Goal: Information Seeking & Learning: Compare options

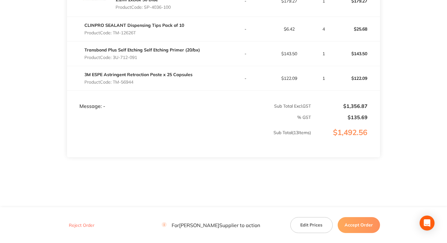
scroll to position [481, 0]
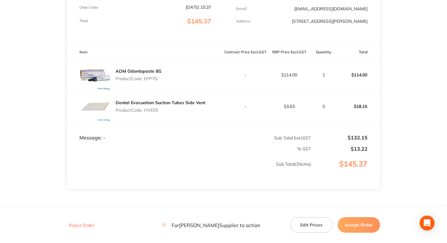
scroll to position [137, 0]
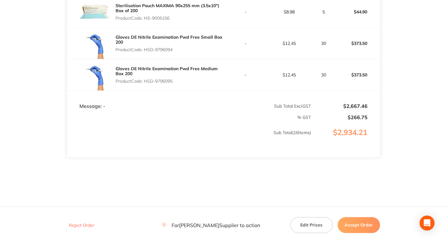
scroll to position [611, 0]
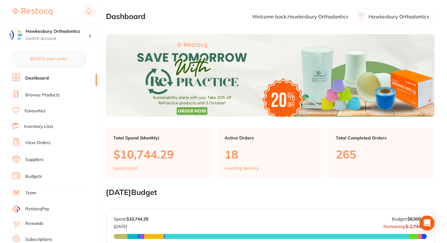
click at [54, 96] on link "Browse Products" at bounding box center [42, 95] width 35 height 6
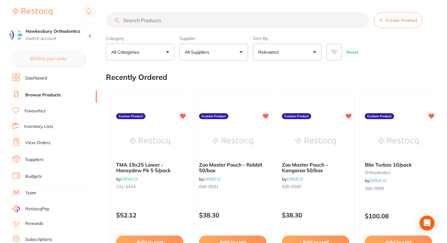
click at [203, 72] on div "Recently Ordered" at bounding box center [270, 77] width 328 height 21
drag, startPoint x: 179, startPoint y: 4, endPoint x: 211, endPoint y: 32, distance: 42.4
click at [187, 14] on input "search" at bounding box center [237, 20] width 263 height 16
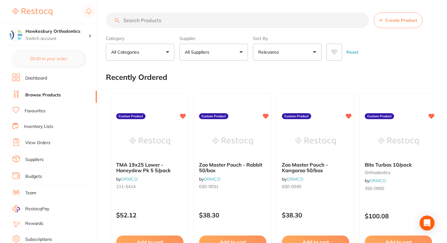
click at [187, 17] on input "search" at bounding box center [237, 20] width 263 height 16
paste input "AlastiK Easy-To-Tie Ligature - 100/pk"
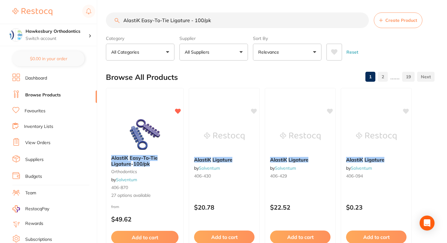
click at [237, 74] on div "Browse All Products 1 2 ...... 19" at bounding box center [270, 77] width 328 height 21
click at [175, 155] on b "AlastiK Easy-To-Tie Ligature - 100/pk" at bounding box center [145, 161] width 68 height 12
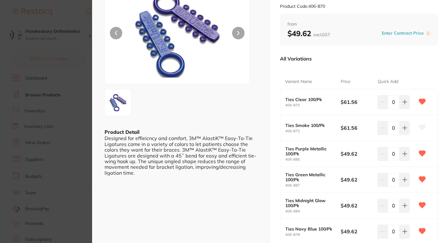
scroll to position [53, 0]
click at [364, 54] on div "All Variations" at bounding box center [359, 59] width 158 height 16
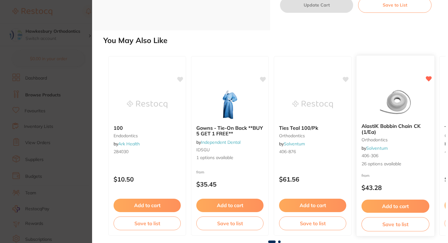
scroll to position [657, 0]
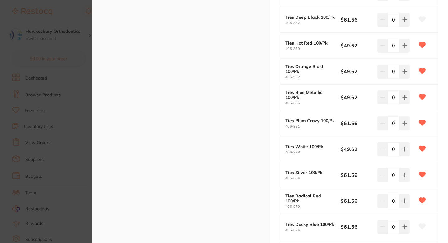
scroll to position [495, 0]
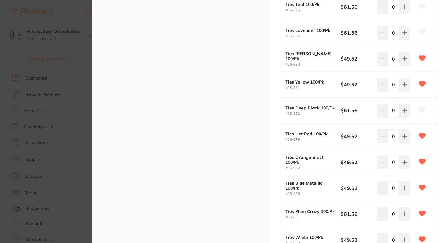
scroll to position [404, 0]
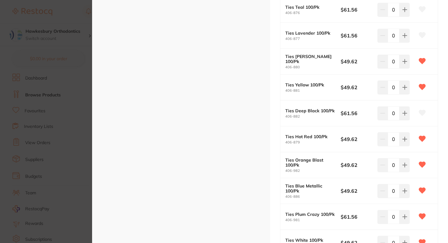
click at [253, 117] on div "ESC Product Detail Designed for effieicncy and comfort, 3M™ AlastiK™ Easy-To-Ti…" at bounding box center [181, 39] width 178 height 886
click at [234, 120] on div "ESC Product Detail Designed for effieicncy and comfort, 3M™ AlastiK™ Easy-To-Ti…" at bounding box center [181, 39] width 178 height 886
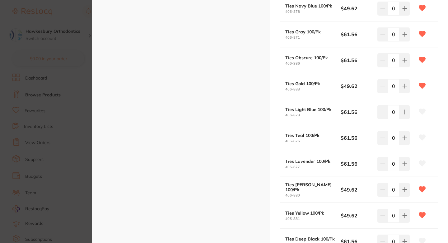
click at [234, 143] on div "ESC Product Detail Designed for effieicncy and comfort, 3M™ AlastiK™ Easy-To-Ti…" at bounding box center [181, 167] width 178 height 886
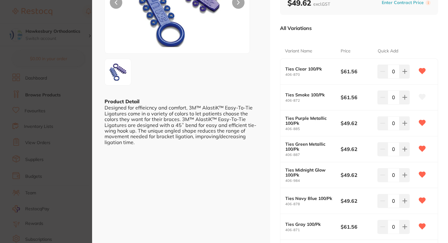
scroll to position [84, 0]
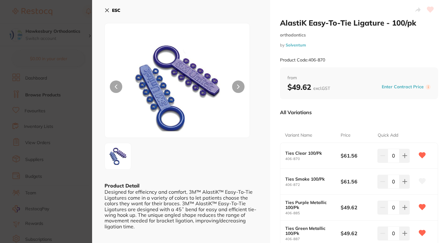
click at [337, 107] on div "All Variations" at bounding box center [359, 112] width 158 height 16
click at [65, 141] on section "AlastiK Easy-To-Tie Ligature - 100/pk orthodontics by Solventum Product Code: 4…" at bounding box center [224, 121] width 448 height 243
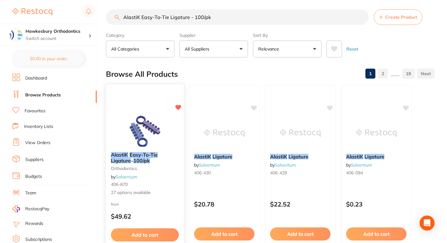
click at [163, 171] on div "AlastiK Easy-To-Tie Ligature - 100/pk orthodontics by Solventum 406-870 27 opti…" at bounding box center [145, 174] width 78 height 54
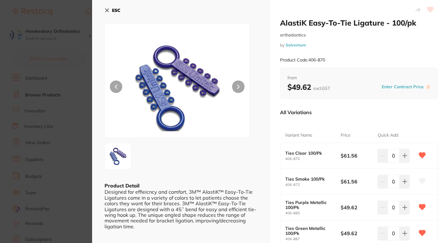
click at [378, 112] on div "All Variations" at bounding box center [359, 112] width 158 height 16
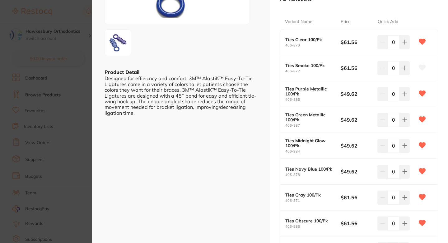
click at [421, 65] on icon at bounding box center [422, 68] width 7 height 6
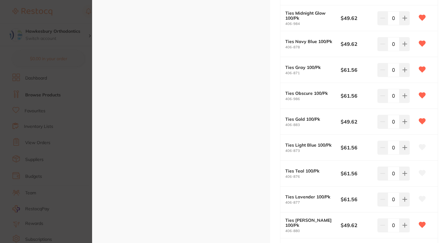
scroll to position [253, 0]
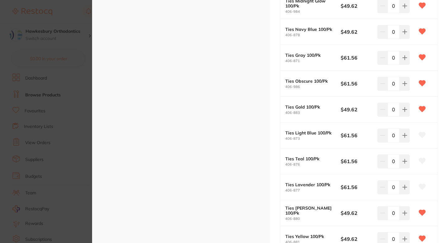
click at [421, 129] on button at bounding box center [423, 135] width 16 height 16
click at [421, 163] on icon at bounding box center [422, 161] width 7 height 6
click at [421, 185] on icon at bounding box center [422, 187] width 7 height 6
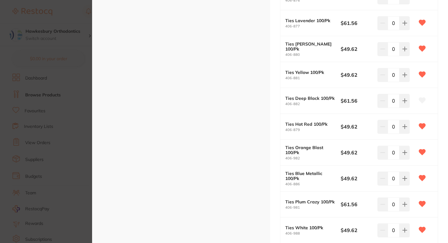
scroll to position [419, 0]
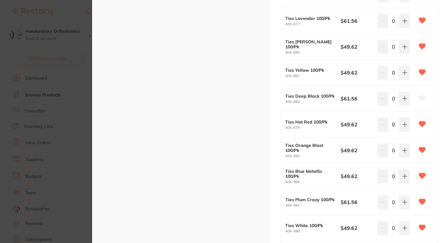
click at [420, 97] on icon at bounding box center [422, 98] width 7 height 6
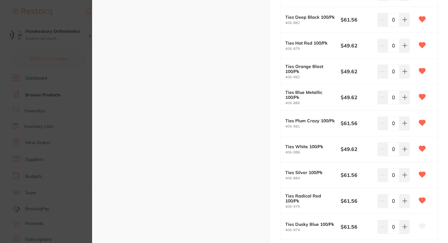
scroll to position [562, 0]
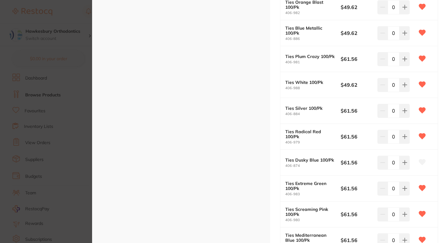
click at [422, 160] on icon at bounding box center [422, 162] width 7 height 6
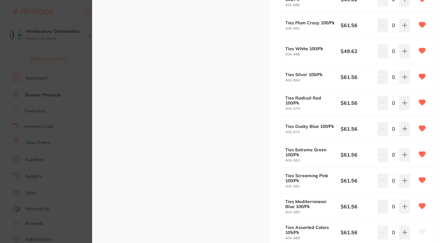
scroll to position [729, 0]
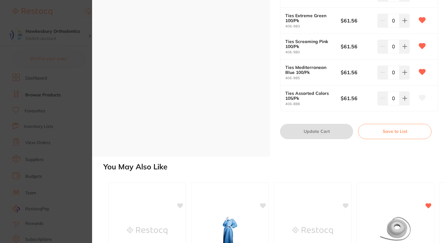
click at [420, 97] on icon at bounding box center [422, 98] width 7 height 6
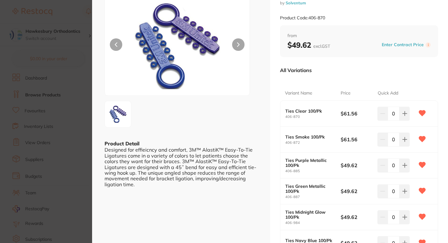
scroll to position [0, 0]
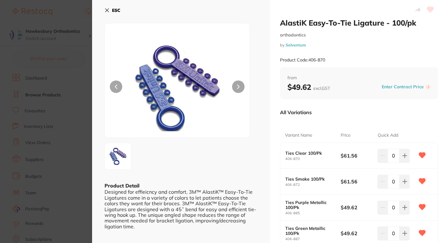
click at [80, 130] on section "AlastiK Easy-To-Tie Ligature - 100/pk orthodontics by Solventum Product Code: 4…" at bounding box center [224, 121] width 448 height 243
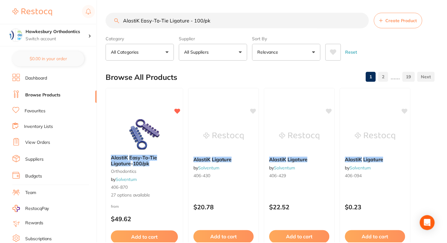
scroll to position [3, 0]
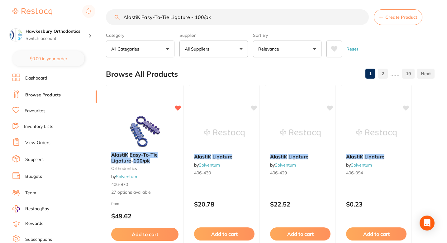
click at [210, 76] on div "Browse All Products 1 2 ...... 19" at bounding box center [270, 74] width 328 height 21
click at [201, 16] on input "AlastiK Easy-To-Tie Ligature - 100/pk" at bounding box center [237, 17] width 263 height 16
paste input "Bobbin Chain CK (1/Ea)"
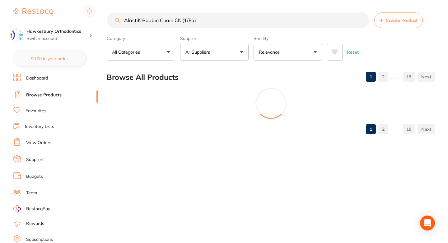
scroll to position [0, 0]
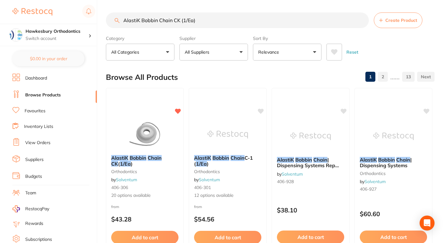
click at [211, 76] on div "Browse All Products 1 2 ...... 13" at bounding box center [270, 77] width 328 height 21
click at [217, 71] on div "Browse All Products 1 2 ...... 13" at bounding box center [270, 77] width 328 height 21
click at [171, 133] on div at bounding box center [145, 133] width 78 height 31
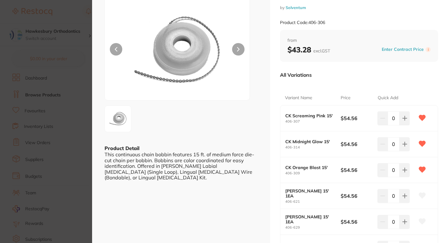
scroll to position [92, 0]
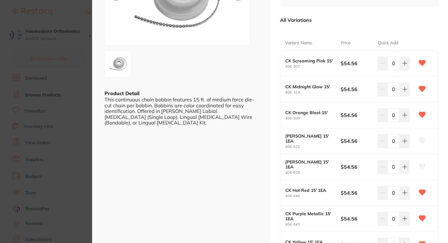
click at [424, 142] on icon at bounding box center [422, 140] width 7 height 6
click at [423, 163] on icon at bounding box center [422, 166] width 7 height 6
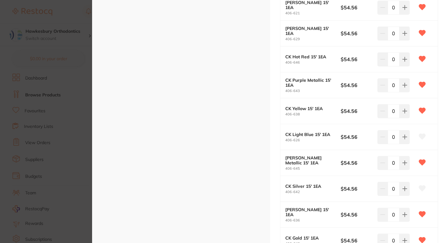
scroll to position [280, 0]
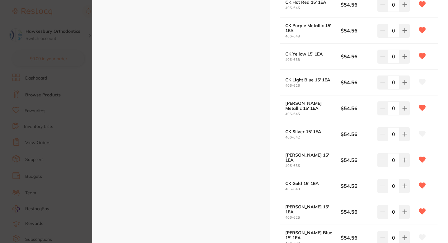
click at [420, 81] on icon at bounding box center [422, 82] width 7 height 6
click at [422, 137] on button at bounding box center [423, 134] width 16 height 16
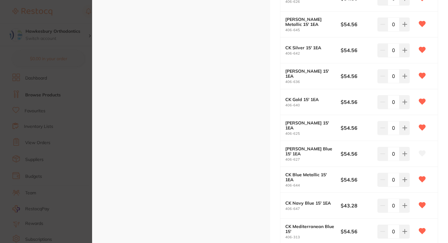
scroll to position [423, 0]
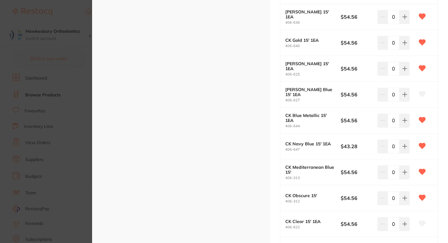
click at [421, 96] on icon at bounding box center [422, 94] width 7 height 6
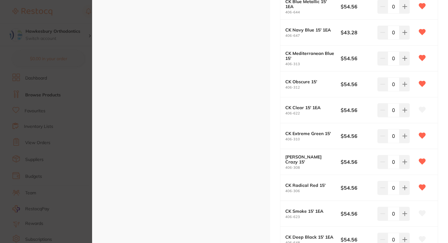
click at [423, 108] on icon at bounding box center [422, 110] width 7 height 6
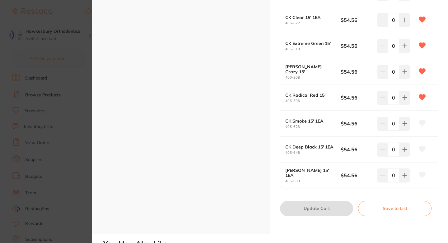
scroll to position [636, 0]
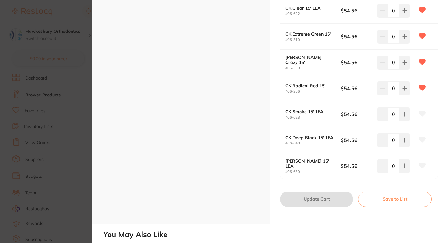
click at [421, 114] on icon at bounding box center [422, 114] width 7 height 6
click at [421, 135] on button at bounding box center [423, 140] width 16 height 16
click at [423, 166] on icon at bounding box center [422, 166] width 7 height 6
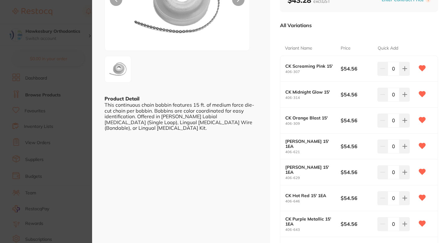
scroll to position [71, 0]
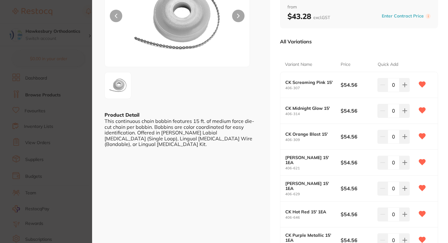
click at [46, 131] on section "AlastiK Bobbin Chain CK (1/Ea) orthodontics by Solventum Product Code: 406-306 …" at bounding box center [224, 121] width 448 height 243
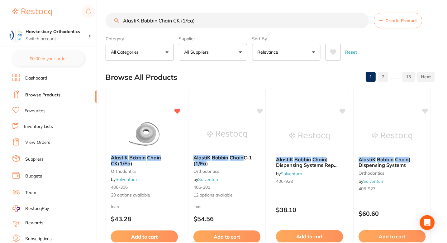
scroll to position [3, 0]
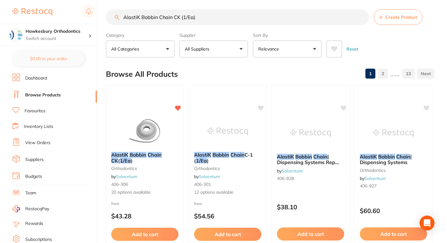
click at [169, 22] on input "AlastiK Bobbin Chain CK (1/Ea)" at bounding box center [237, 17] width 263 height 16
paste input "-1"
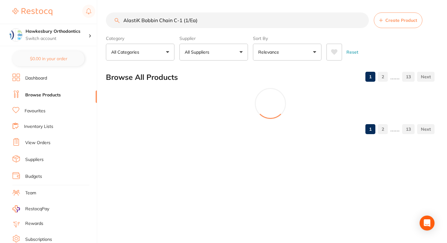
scroll to position [0, 0]
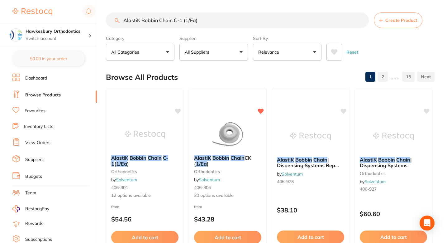
type input "AlastiK Bobbin Chain C-1 (1/Ea)"
click at [230, 77] on div "Browse All Products 1 2 ...... 13" at bounding box center [270, 77] width 328 height 21
click at [211, 76] on div "Browse All Products 1 2 ...... 13" at bounding box center [270, 77] width 328 height 21
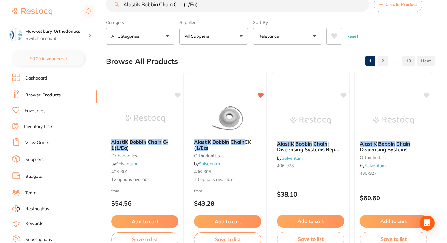
scroll to position [17, 0]
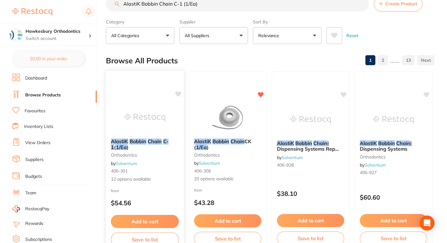
click at [166, 154] on small "orthodontics" at bounding box center [145, 154] width 68 height 5
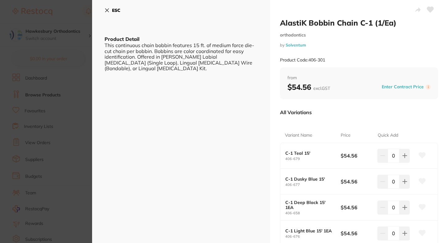
click at [431, 9] on icon at bounding box center [431, 10] width 7 height 6
click at [408, 113] on div "All Variations" at bounding box center [359, 112] width 158 height 16
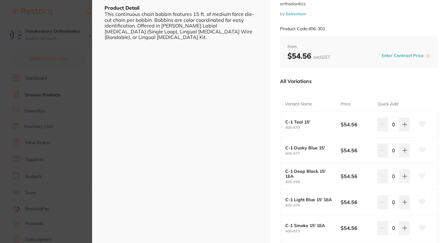
scroll to position [88, 0]
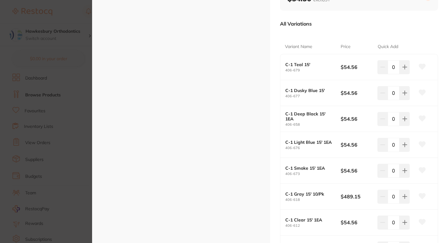
click at [421, 70] on button at bounding box center [423, 67] width 16 height 16
click at [421, 92] on icon at bounding box center [422, 93] width 7 height 6
click at [421, 113] on button at bounding box center [423, 119] width 16 height 16
click at [421, 141] on icon at bounding box center [422, 144] width 7 height 6
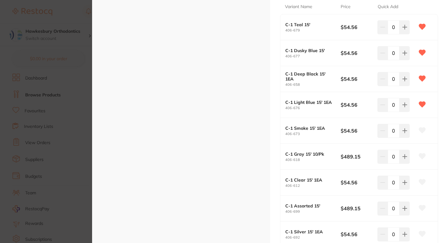
click at [421, 129] on icon at bounding box center [422, 130] width 7 height 6
click at [421, 157] on icon at bounding box center [422, 156] width 7 height 6
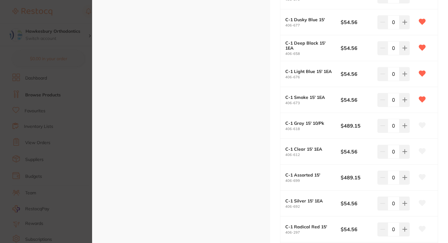
scroll to position [198, 0]
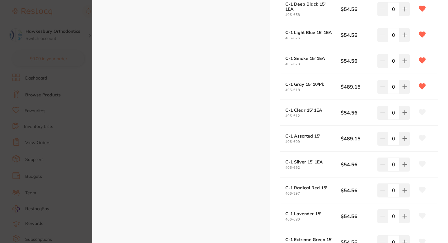
click at [421, 109] on icon at bounding box center [422, 112] width 7 height 6
click at [422, 136] on icon at bounding box center [422, 138] width 7 height 6
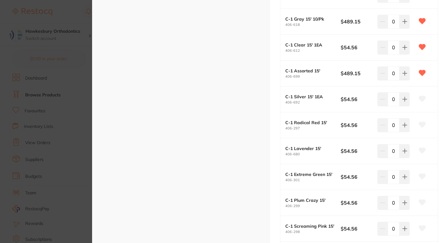
scroll to position [270, 0]
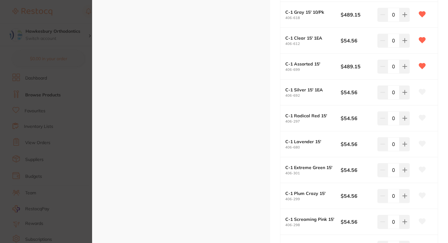
click at [422, 89] on icon at bounding box center [422, 92] width 7 height 6
click at [101, 146] on div "ESC Product Detail This continuous chain bobbin features 15 ft. of medium force…" at bounding box center [181, 17] width 178 height 575
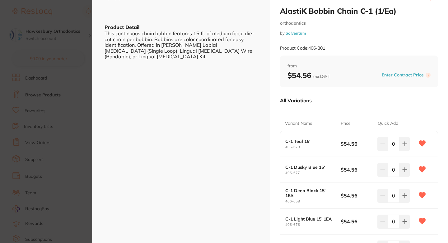
scroll to position [0, 0]
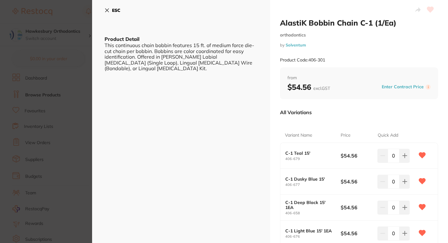
click at [81, 158] on section "AlastiK Bobbin Chain C-1 (1/Ea) orthodontics by Solventum Product Code: 406-301…" at bounding box center [224, 121] width 448 height 243
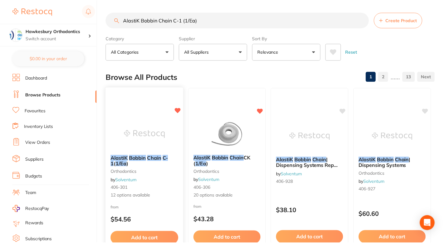
scroll to position [17, 0]
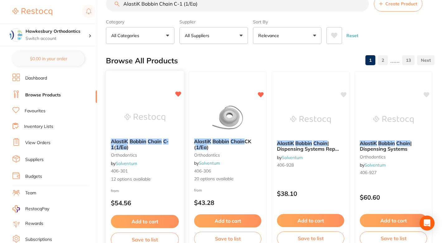
click at [171, 156] on small "orthodontics" at bounding box center [145, 154] width 68 height 5
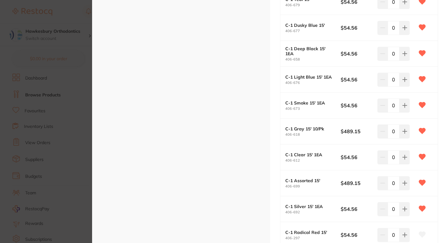
scroll to position [262, 0]
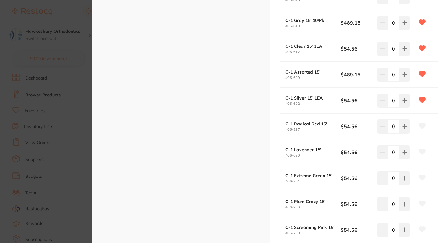
click at [420, 128] on icon at bounding box center [422, 126] width 7 height 6
click at [420, 151] on icon at bounding box center [422, 152] width 7 height 6
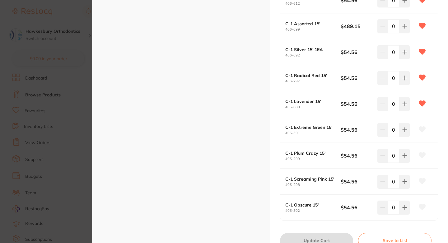
click at [421, 129] on icon at bounding box center [422, 129] width 7 height 6
click at [421, 154] on icon at bounding box center [422, 155] width 7 height 6
click at [421, 181] on icon at bounding box center [422, 181] width 7 height 6
click at [421, 206] on icon at bounding box center [422, 207] width 7 height 6
click at [78, 139] on section "AlastiK Bobbin Chain C-1 (1/Ea) orthodontics by Solventum Product Code: 406-301…" at bounding box center [224, 121] width 448 height 243
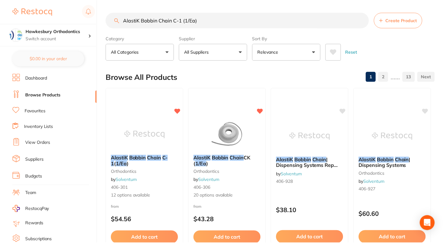
scroll to position [17, 0]
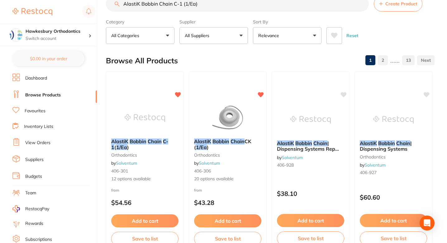
click at [251, 62] on div "Browse All Products 1 2 ...... 13" at bounding box center [270, 60] width 328 height 21
click at [268, 66] on div "Browse All Products 1 2 ...... 13" at bounding box center [270, 60] width 328 height 21
click at [236, 63] on div "Browse All Products 1 2 ...... 13" at bounding box center [270, 60] width 328 height 21
click at [238, 62] on div "Browse All Products 1 2 ...... 13" at bounding box center [270, 60] width 328 height 21
click at [235, 67] on div "Browse All Products 1 2 ...... 13" at bounding box center [270, 60] width 328 height 21
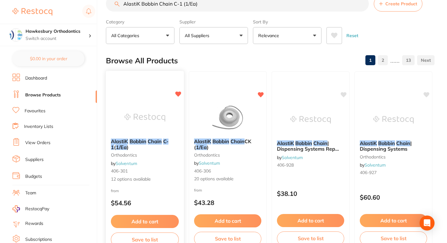
click at [172, 124] on div at bounding box center [145, 117] width 78 height 31
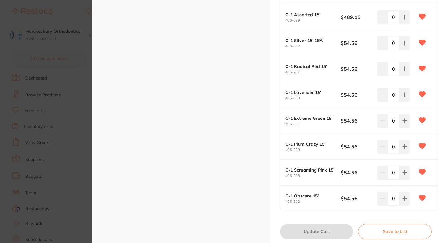
scroll to position [324, 0]
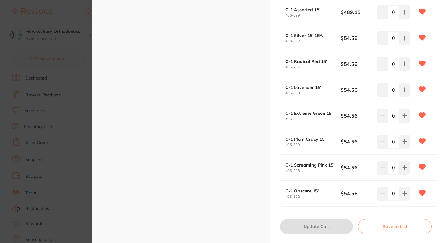
click at [65, 143] on section "AlastiK Bobbin Chain C-1 (1/Ea) orthodontics by Solventum Product Code: 406-301…" at bounding box center [224, 121] width 448 height 243
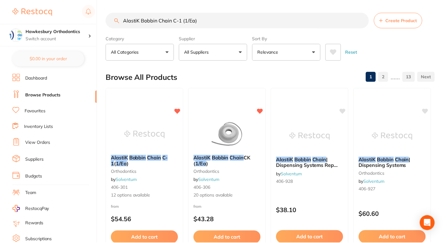
scroll to position [17, 0]
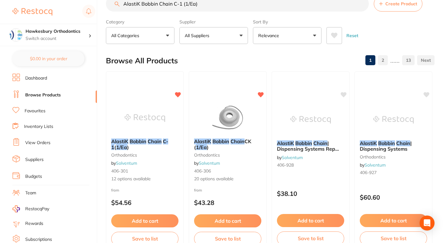
click at [251, 54] on div "Browse All Products 1 2 ...... 13" at bounding box center [270, 60] width 328 height 21
click at [307, 59] on div "Browse All Products 1 2 ...... 13" at bounding box center [270, 60] width 328 height 21
click at [257, 58] on div "Browse All Products 1 2 ...... 13" at bounding box center [270, 60] width 328 height 21
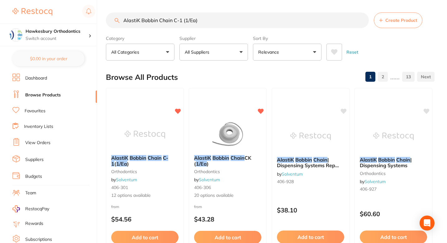
click at [236, 71] on div "Browse All Products 1 2 ...... 13" at bounding box center [270, 77] width 328 height 21
click at [222, 75] on div "Browse All Products 1 2 ...... 13" at bounding box center [270, 77] width 328 height 21
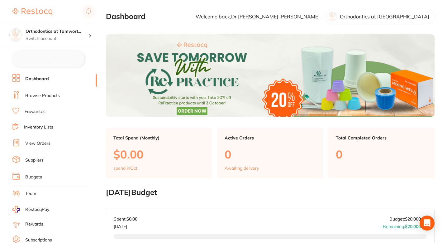
checkbox input "false"
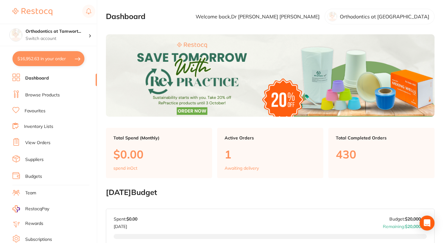
click at [41, 93] on link "Browse Products" at bounding box center [42, 95] width 35 height 6
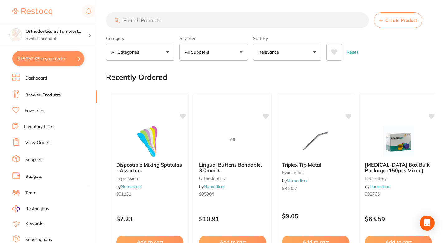
click at [159, 20] on input "search" at bounding box center [237, 20] width 263 height 16
paste input "AlastiK Easy-To-Tie Ligature - 100/pk"
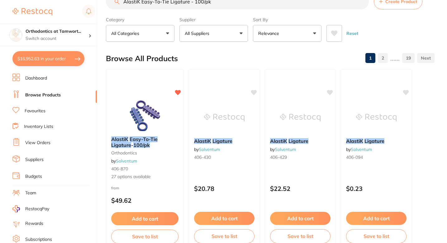
scroll to position [25, 0]
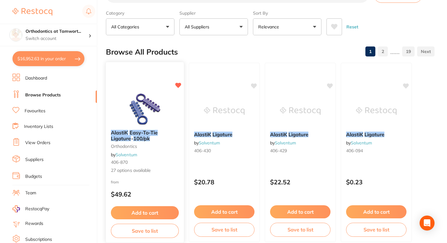
type input "AlastiK Easy-To-Tie Ligature - 100/pk"
click at [173, 153] on div "AlastiK Easy-To-Tie Ligature - 100/pk orthodontics by Solventum 406-870 27 opti…" at bounding box center [145, 152] width 78 height 54
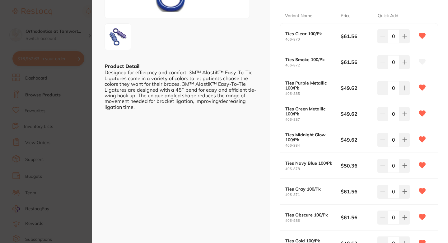
scroll to position [136, 0]
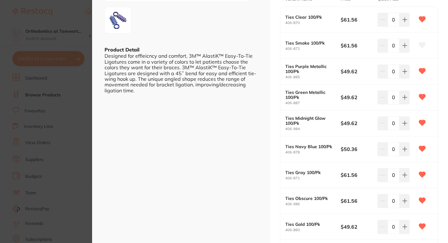
click at [423, 45] on icon at bounding box center [422, 45] width 7 height 6
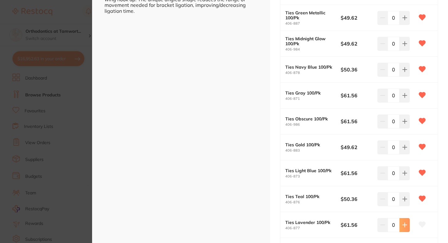
scroll to position [375, 0]
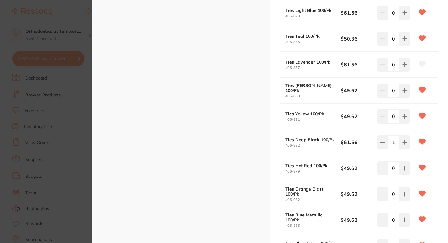
click at [422, 65] on icon at bounding box center [422, 64] width 7 height 6
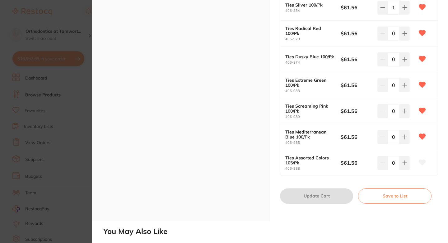
scroll to position [670, 0]
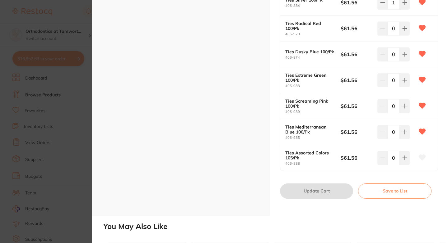
click at [422, 156] on icon at bounding box center [422, 157] width 7 height 6
click at [75, 159] on section "AlastiK Easy-To-Tie Ligature - 100/pk orthodontics by Solventum Product Code: 4…" at bounding box center [224, 121] width 448 height 243
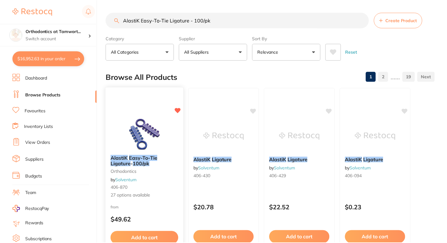
scroll to position [25, 0]
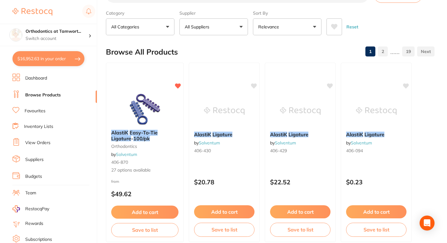
drag, startPoint x: 68, startPoint y: 140, endPoint x: 102, endPoint y: 125, distance: 36.7
click at [68, 140] on li "View Orders" at bounding box center [54, 142] width 84 height 9
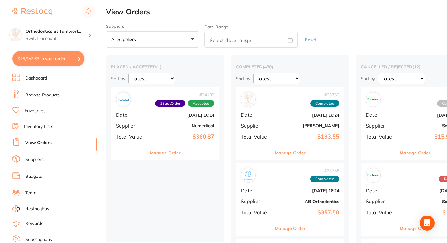
click at [42, 77] on link "Dashboard" at bounding box center [36, 78] width 22 height 6
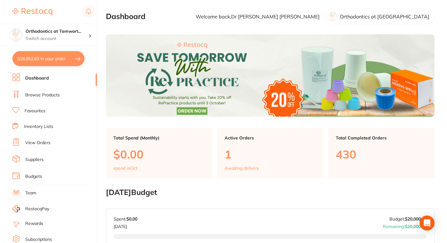
click at [195, 24] on section "Dashboard Welcome back, Dr Dinesh Sanmuganathan Orthodontics at Tamworth" at bounding box center [270, 17] width 328 height 16
click at [50, 93] on link "Browse Products" at bounding box center [42, 95] width 35 height 6
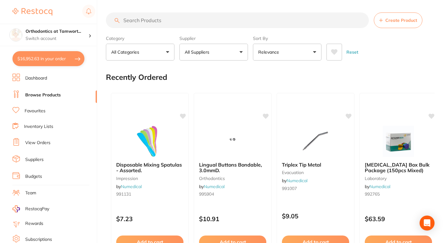
click at [194, 18] on input "search" at bounding box center [237, 20] width 263 height 16
click at [197, 21] on input "search" at bounding box center [237, 20] width 263 height 16
paste input "AlastiK Bobbin Chain CK (1/Ea)"
type input "AlastiK Bobbin Chain CK (1/Ea)"
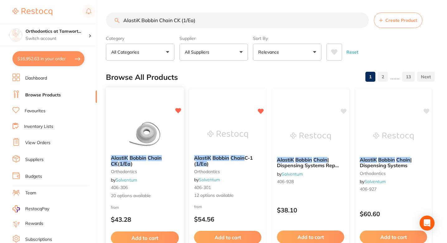
click at [207, 74] on div "Browse All Products 1 2 ...... 13" at bounding box center [270, 77] width 328 height 21
click at [169, 173] on small "orthodontics" at bounding box center [145, 171] width 68 height 5
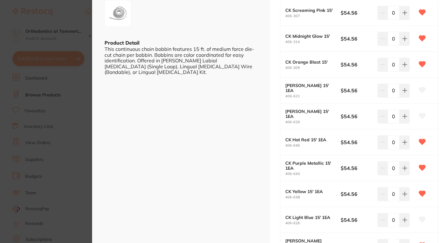
scroll to position [145, 0]
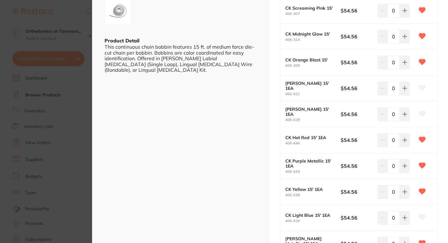
click at [420, 88] on icon at bounding box center [422, 88] width 7 height 6
click at [422, 115] on icon at bounding box center [422, 114] width 7 height 6
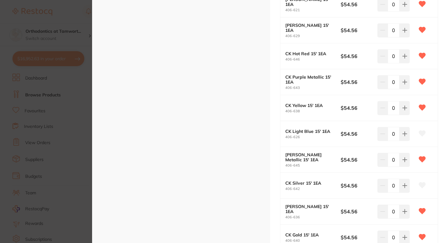
click at [420, 130] on icon at bounding box center [422, 133] width 7 height 6
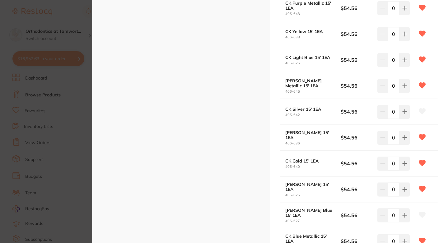
scroll to position [307, 0]
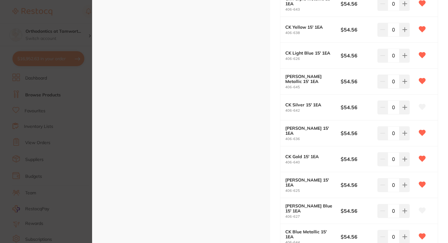
click at [420, 106] on icon at bounding box center [422, 107] width 7 height 6
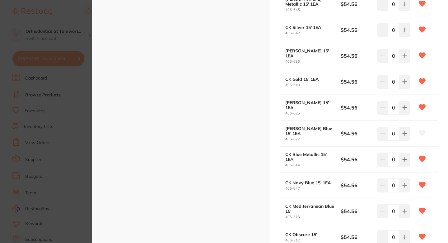
scroll to position [408, 0]
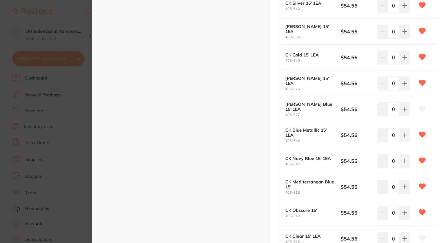
click at [421, 111] on icon at bounding box center [422, 109] width 7 height 6
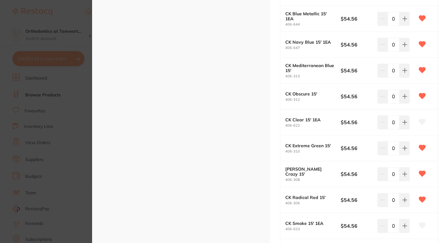
scroll to position [529, 0]
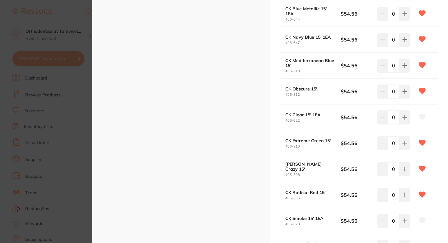
click at [421, 115] on icon at bounding box center [422, 117] width 7 height 6
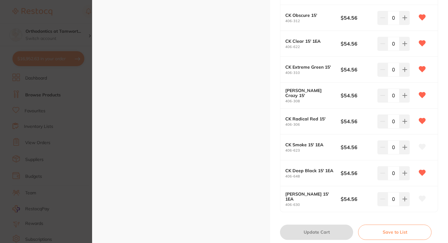
scroll to position [604, 0]
click at [423, 145] on icon at bounding box center [422, 146] width 7 height 6
click at [423, 197] on icon at bounding box center [422, 198] width 7 height 6
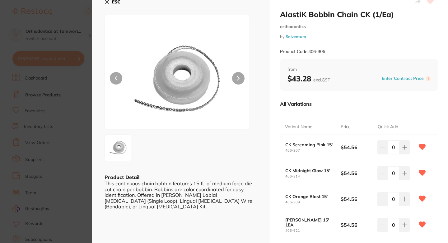
scroll to position [0, 0]
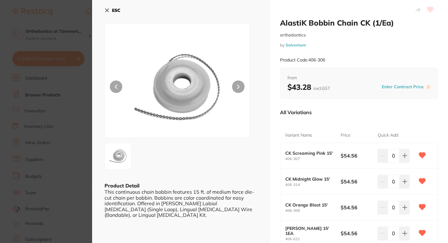
click at [83, 114] on section "AlastiK Bobbin Chain CK (1/Ea) orthodontics by Solventum Product Code: 406-306 …" at bounding box center [224, 121] width 448 height 243
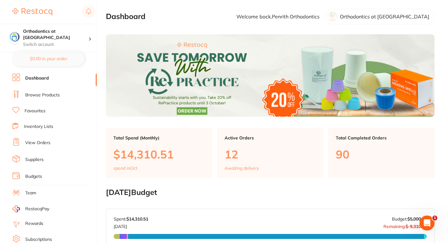
click at [47, 97] on link "Browse Products" at bounding box center [42, 95] width 35 height 6
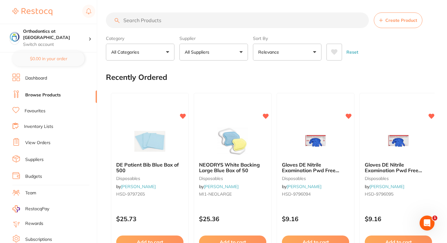
click at [204, 81] on div "Recently Ordered" at bounding box center [270, 77] width 328 height 21
click at [178, 24] on input "search" at bounding box center [237, 20] width 263 height 16
paste input "AlastiK Easy-To-Tie Ligature - 100/pk"
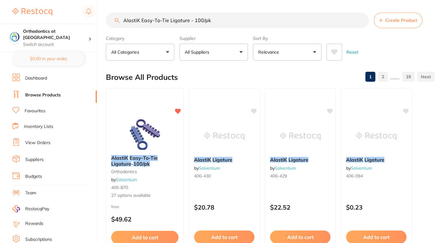
click at [215, 70] on div "Browse All Products 1 2 ...... 19" at bounding box center [270, 77] width 328 height 21
click at [178, 139] on div at bounding box center [145, 133] width 78 height 31
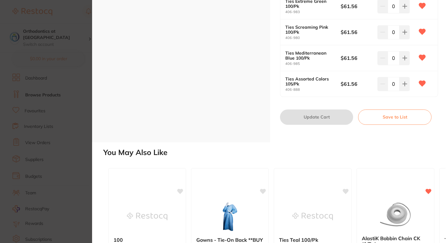
scroll to position [762, 0]
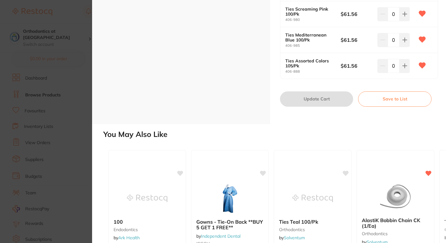
click at [52, 127] on section "AlastiK Easy-To-Tie Ligature - 100/pk orthodontics by Solventum Product Code: 4…" at bounding box center [224, 121] width 448 height 243
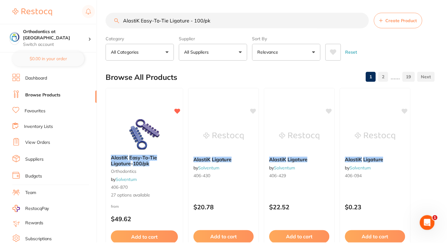
scroll to position [25, 0]
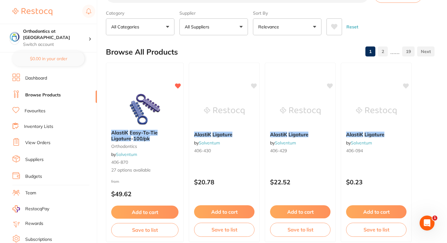
click at [168, 15] on label "Category" at bounding box center [140, 13] width 69 height 6
click at [201, 46] on div "Browse All Products 1 2 ...... 19" at bounding box center [270, 51] width 328 height 21
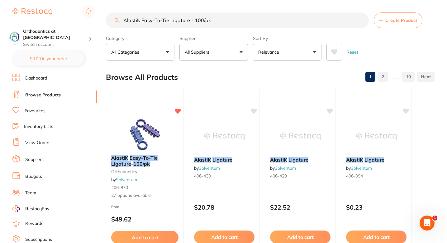
click at [175, 24] on input "AlastiK Easy-To-Tie Ligature - 100/pk" at bounding box center [237, 20] width 263 height 16
paste input "Bobbin Chain CK (1/Ea)"
type input "AlastiK Bobbin Chain CK (1/Ea)"
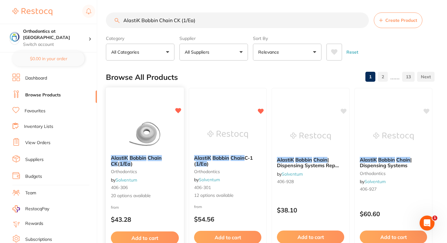
click at [167, 176] on div "AlastiK Bobbin Chain CK ( 1/Ea ) orthodontics by Solventum 406-306 20 options a…" at bounding box center [145, 177] width 78 height 54
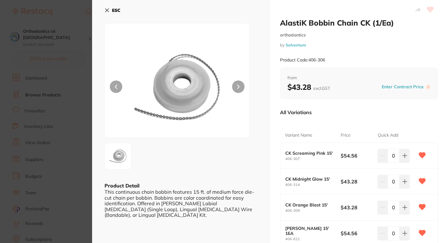
click at [41, 121] on section "AlastiK Bobbin Chain CK (1/Ea) orthodontics by Solventum Product Code: 406-306 …" at bounding box center [224, 121] width 448 height 243
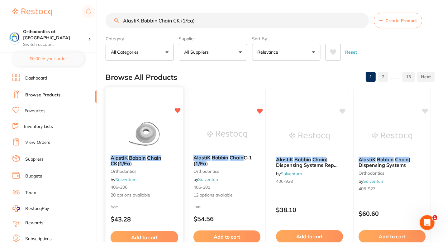
scroll to position [4, 0]
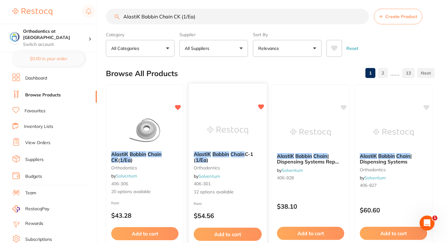
click at [234, 129] on img at bounding box center [227, 130] width 41 height 31
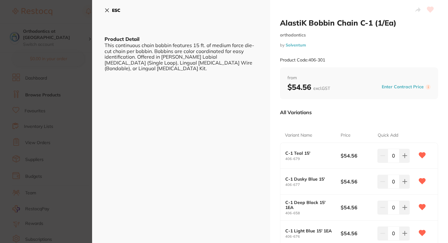
click at [30, 134] on section "AlastiK Bobbin Chain C-1 (1/Ea) orthodontics by Solventum Product Code: 406-301…" at bounding box center [224, 121] width 448 height 243
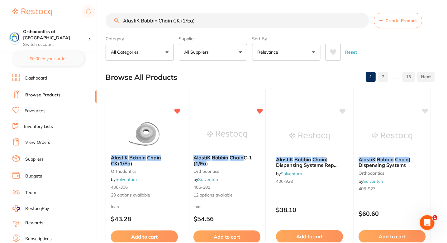
scroll to position [4, 0]
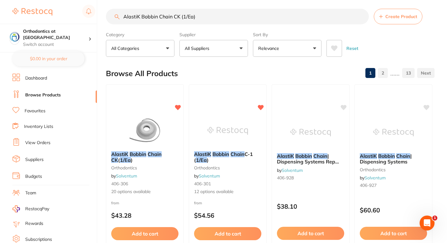
click at [222, 68] on div "Browse All Products 1 2 ...... 13" at bounding box center [270, 73] width 328 height 21
click at [287, 73] on div "Browse All Products 1 2 ...... 13" at bounding box center [270, 73] width 328 height 21
click at [215, 69] on div "Browse All Products 1 2 ...... 13" at bounding box center [270, 73] width 328 height 21
click at [247, 70] on div "Browse All Products 1 2 ...... 13" at bounding box center [270, 73] width 328 height 21
click at [213, 71] on div "Browse All Products 1 2 ...... 13" at bounding box center [270, 73] width 328 height 21
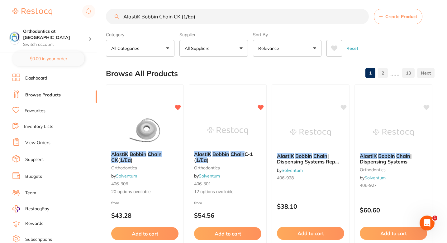
click at [246, 75] on div "Browse All Products 1 2 ...... 13" at bounding box center [270, 73] width 328 height 21
click at [220, 73] on div "Browse All Products 1 2 ...... 13" at bounding box center [270, 73] width 328 height 21
click at [228, 77] on div "Browse All Products 1 2 ...... 13" at bounding box center [270, 73] width 328 height 21
click at [211, 73] on div "Browse All Products 1 2 ...... 13" at bounding box center [270, 73] width 328 height 21
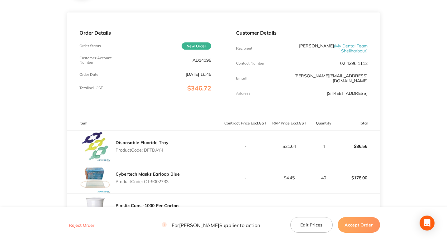
scroll to position [175, 0]
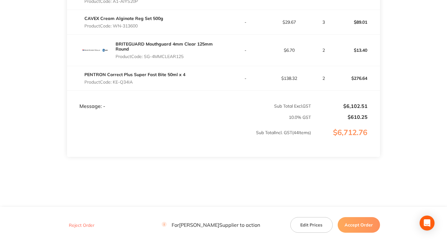
scroll to position [1487, 0]
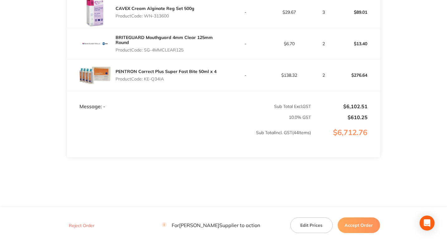
click at [197, 117] on p "10.0 % GST" at bounding box center [188, 117] width 243 height 5
